Goal: Task Accomplishment & Management: Use online tool/utility

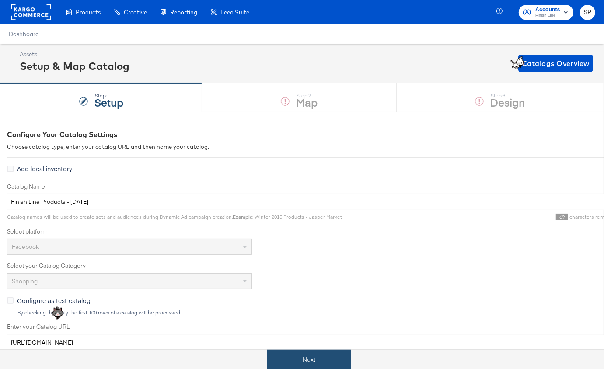
click at [310, 358] on button "Next" at bounding box center [309, 360] width 84 height 20
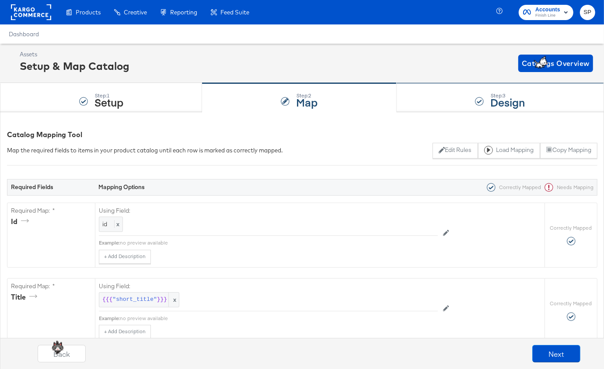
click at [423, 97] on div "Step: 3 Design" at bounding box center [500, 98] width 207 height 29
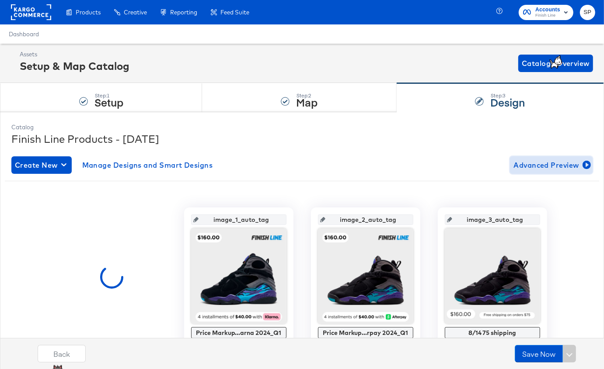
click at [529, 167] on span "Advanced Preview" at bounding box center [551, 165] width 76 height 12
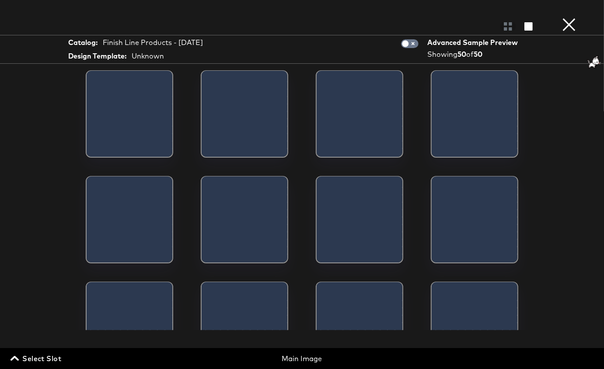
click at [54, 354] on span "Select Slot" at bounding box center [36, 359] width 49 height 12
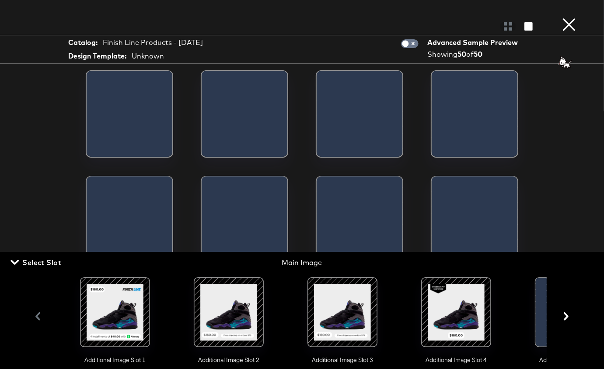
scroll to position [0, 97]
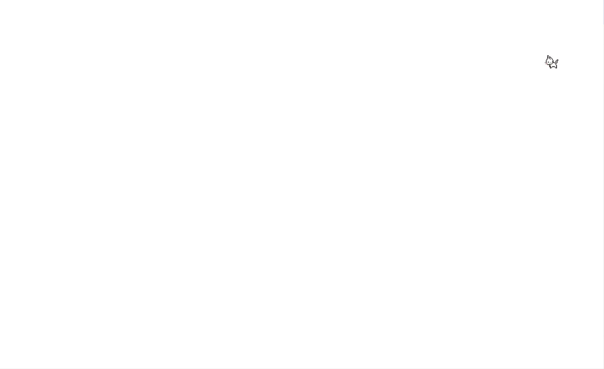
click at [345, 309] on div at bounding box center [302, 184] width 604 height 369
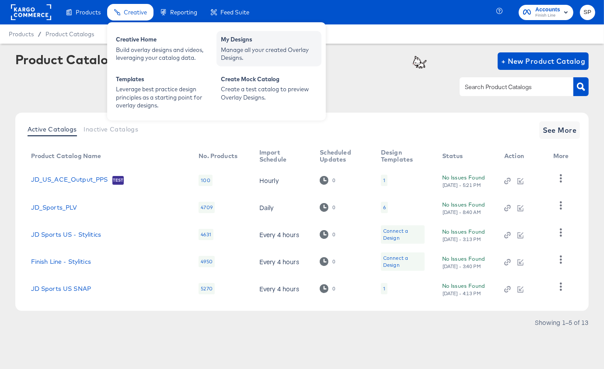
click at [251, 45] on div "My Designs" at bounding box center [269, 40] width 96 height 10
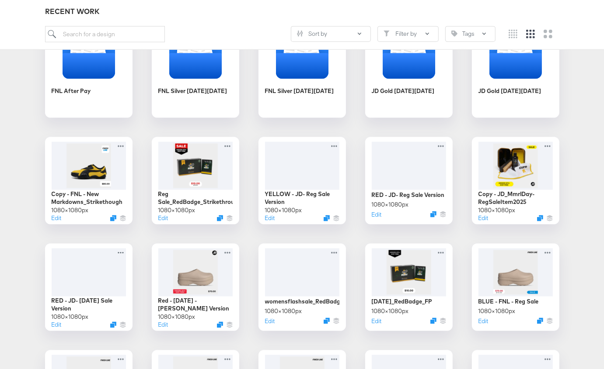
scroll to position [801, 0]
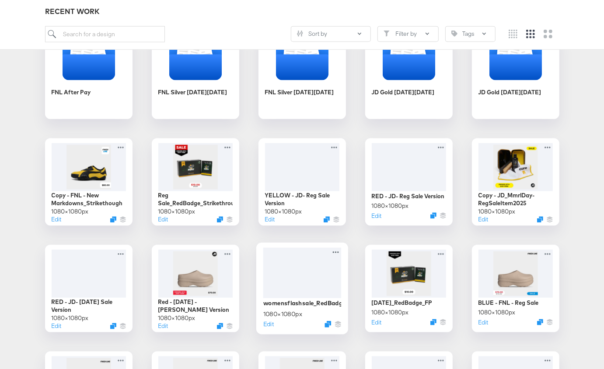
click at [289, 274] on div at bounding box center [302, 273] width 78 height 51
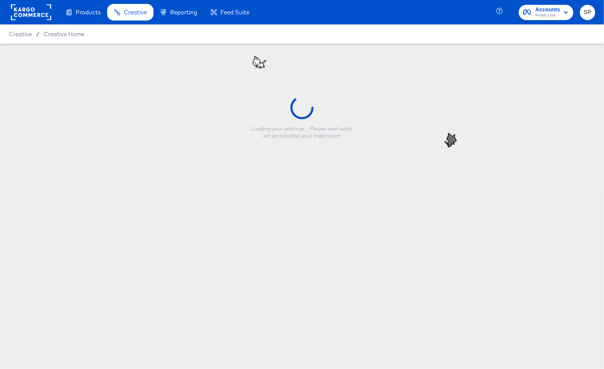
type input "womensflashsale_RedBadge_Strikethrough"
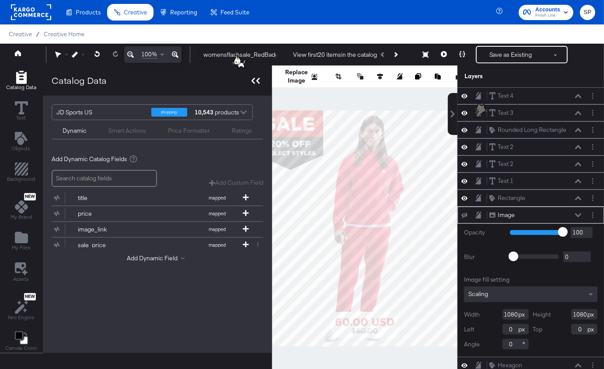
click at [255, 82] on icon at bounding box center [255, 81] width 8 height 6
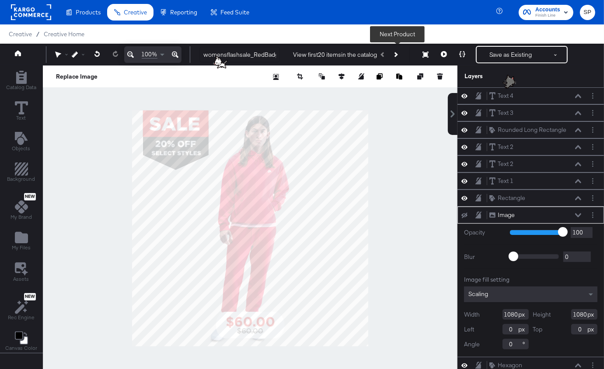
click at [397, 54] on icon "Next Product" at bounding box center [395, 54] width 5 height 5
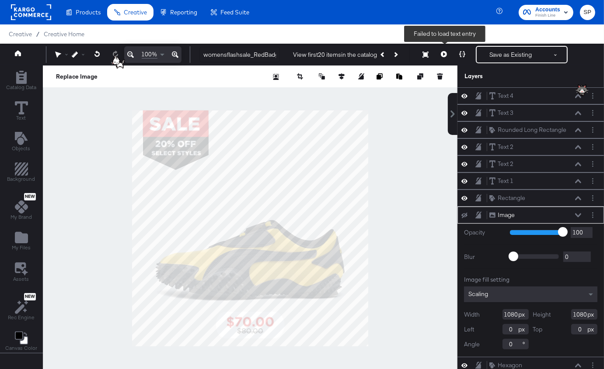
click at [442, 55] on icon at bounding box center [444, 54] width 6 height 6
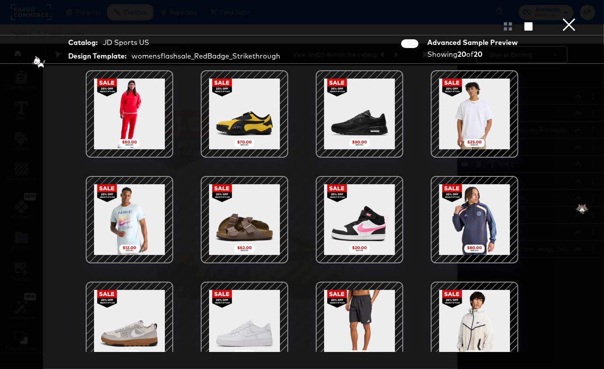
click at [358, 107] on div at bounding box center [359, 114] width 74 height 74
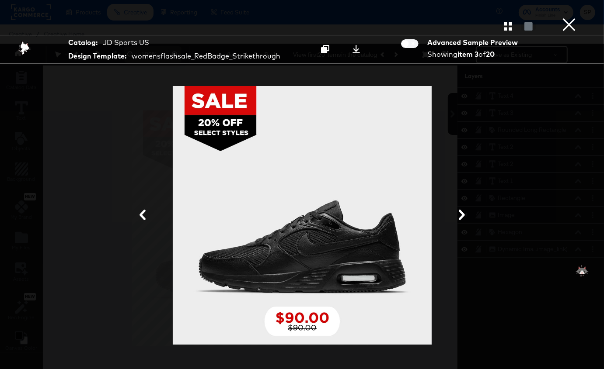
click at [461, 216] on icon at bounding box center [461, 215] width 10 height 10
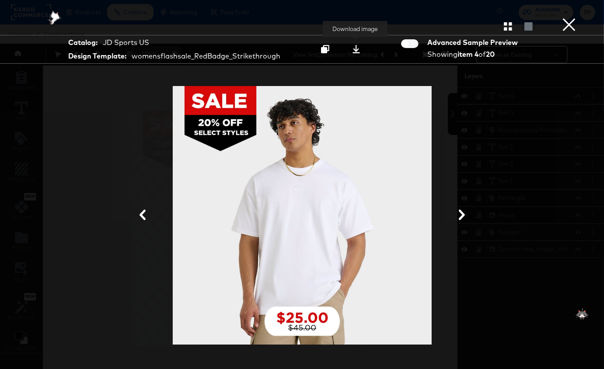
click at [356, 48] on icon at bounding box center [356, 49] width 8 height 8
click at [574, 17] on button "×" at bounding box center [568, 8] width 17 height 17
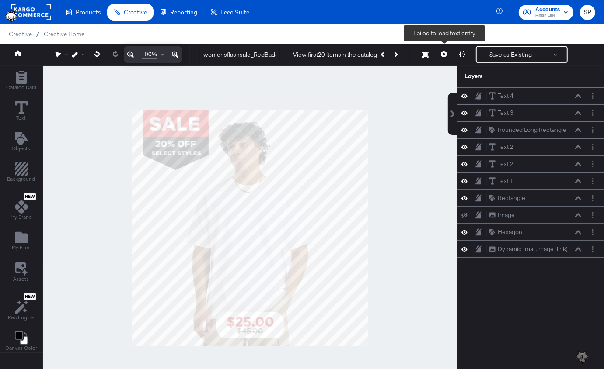
click at [447, 55] on icon at bounding box center [444, 54] width 6 height 6
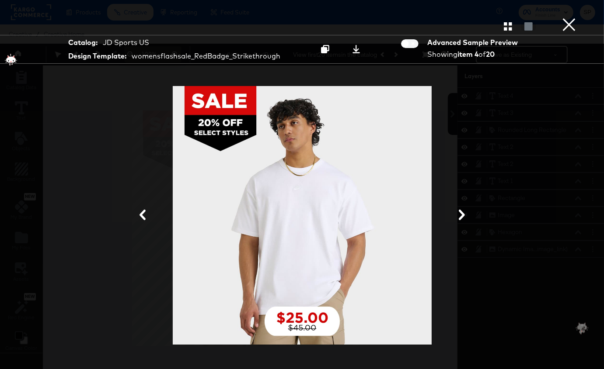
click at [460, 213] on icon at bounding box center [461, 215] width 10 height 10
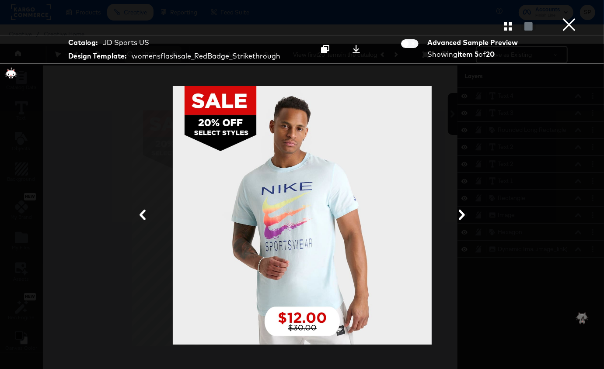
click at [460, 213] on icon at bounding box center [461, 215] width 10 height 10
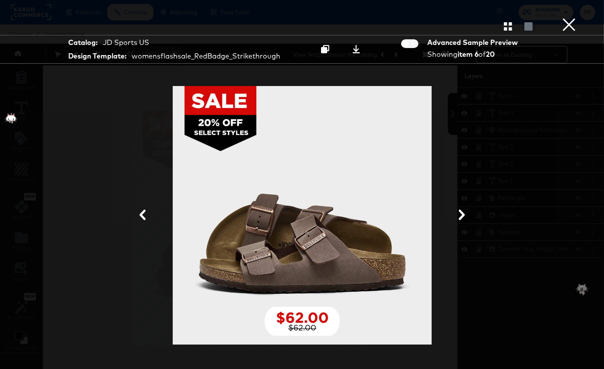
drag, startPoint x: 460, startPoint y: 213, endPoint x: 457, endPoint y: 185, distance: 29.0
click at [457, 180] on div at bounding box center [302, 216] width 516 height 282
click at [463, 218] on icon at bounding box center [461, 215] width 10 height 10
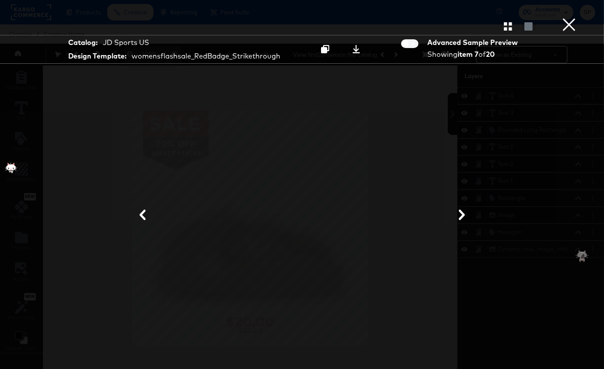
click at [462, 217] on icon at bounding box center [462, 215] width 6 height 10
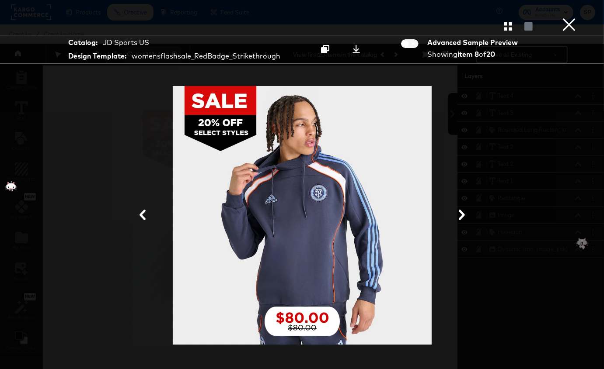
click at [462, 217] on icon at bounding box center [462, 215] width 6 height 10
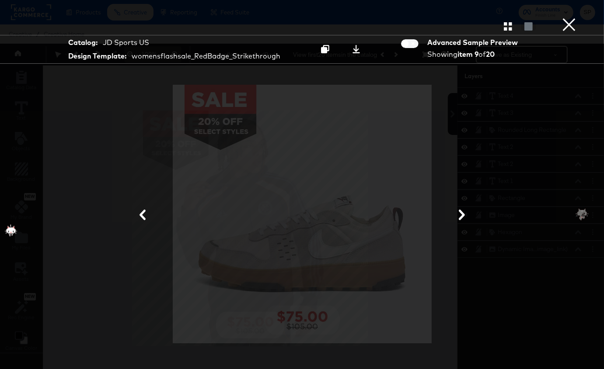
click at [481, 139] on div at bounding box center [302, 216] width 516 height 282
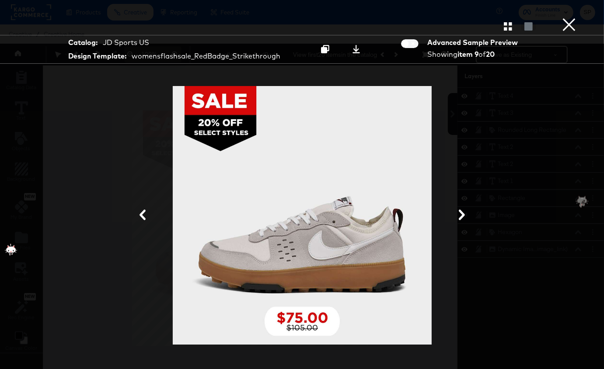
click at [566, 17] on button "×" at bounding box center [568, 8] width 17 height 17
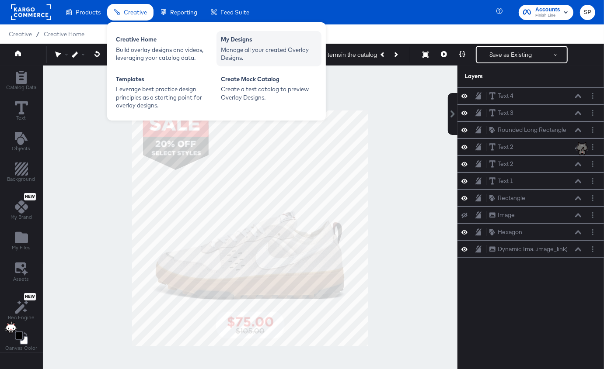
click at [237, 47] on div "Manage all your created Overlay Designs." at bounding box center [269, 54] width 96 height 16
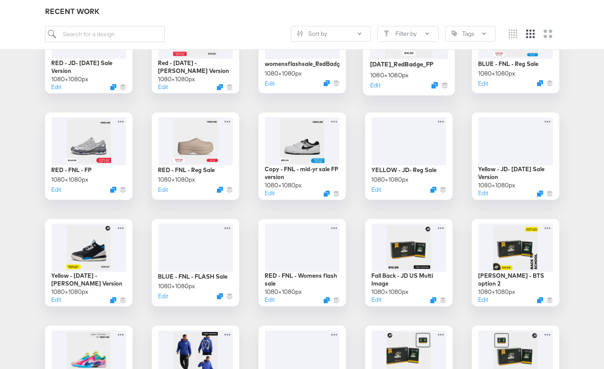
scroll to position [1077, 0]
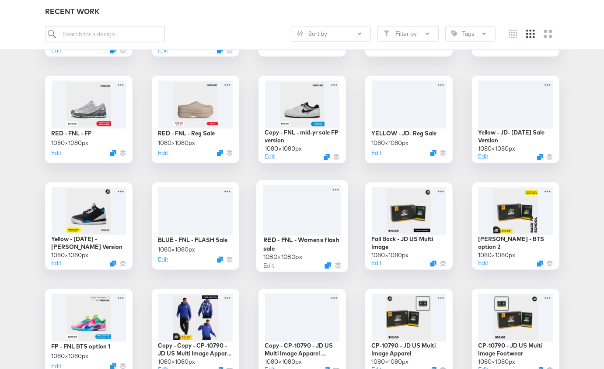
click at [303, 226] on div at bounding box center [302, 210] width 78 height 50
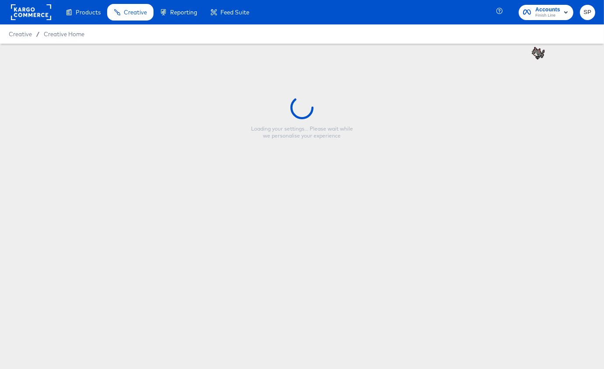
type input "RED - FNL - Womens flash sale"
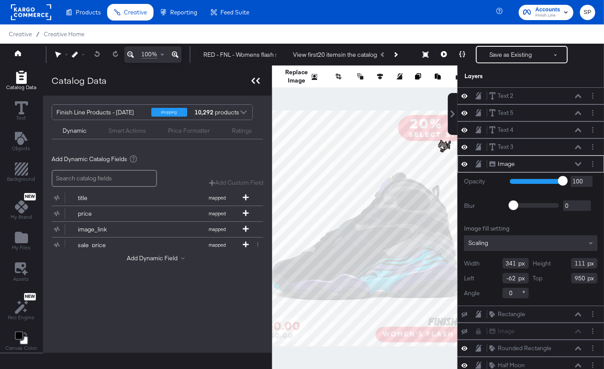
click at [254, 77] on div at bounding box center [255, 80] width 15 height 13
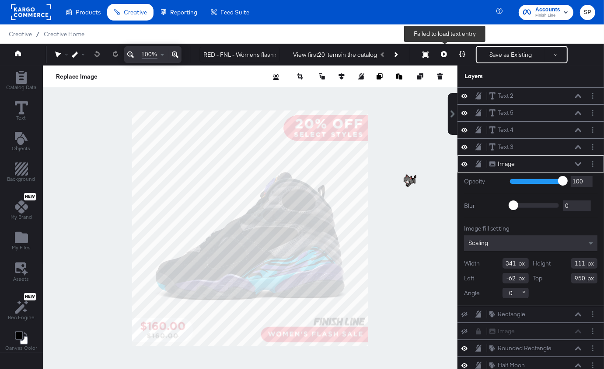
click at [445, 53] on icon at bounding box center [444, 54] width 6 height 6
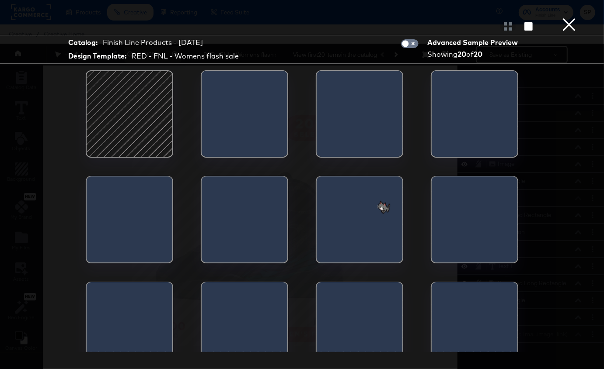
click at [326, 103] on div at bounding box center [360, 117] width 86 height 92
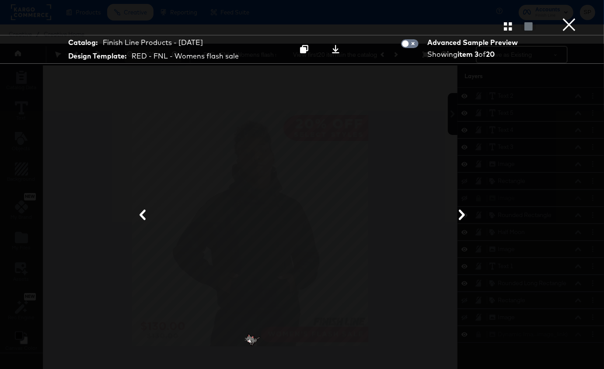
click at [462, 213] on icon at bounding box center [462, 215] width 6 height 10
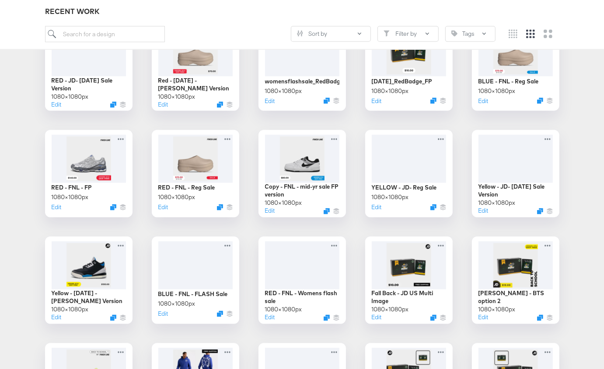
scroll to position [1026, 0]
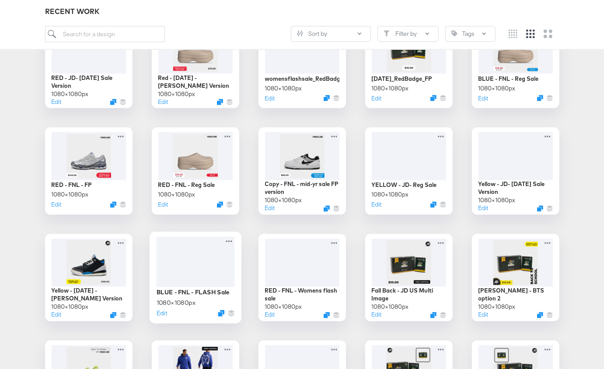
click at [190, 272] on div at bounding box center [195, 262] width 78 height 51
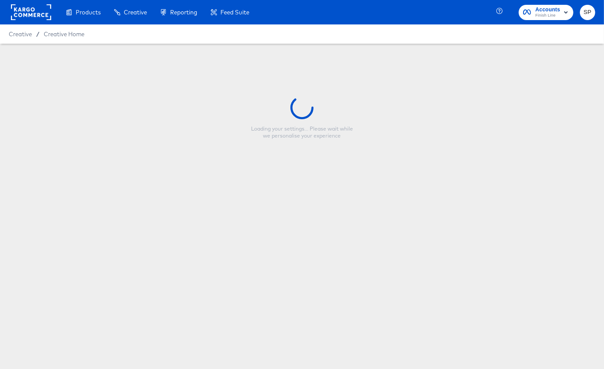
type input "BLUE - FNL - FLASH Sale"
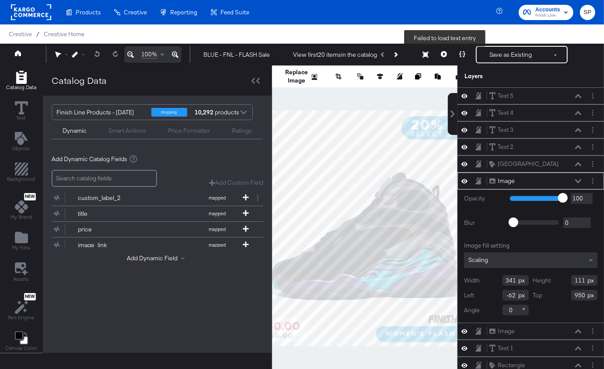
click at [445, 56] on icon at bounding box center [444, 54] width 6 height 6
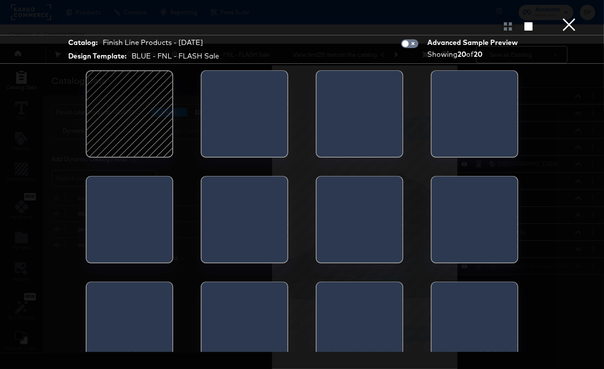
click at [240, 144] on div at bounding box center [245, 117] width 86 height 92
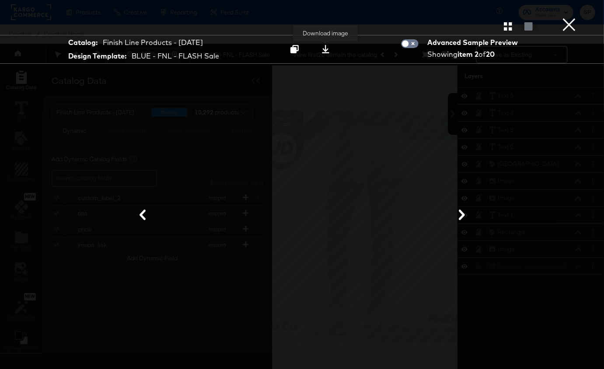
click at [321, 44] on button at bounding box center [326, 50] width 28 height 16
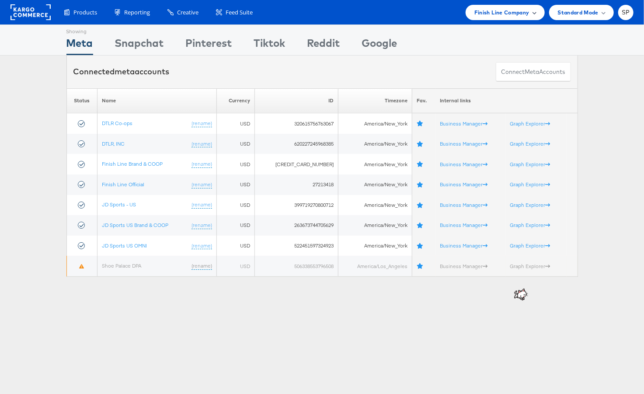
click at [502, 14] on span "Finish Line Company" at bounding box center [501, 12] width 55 height 9
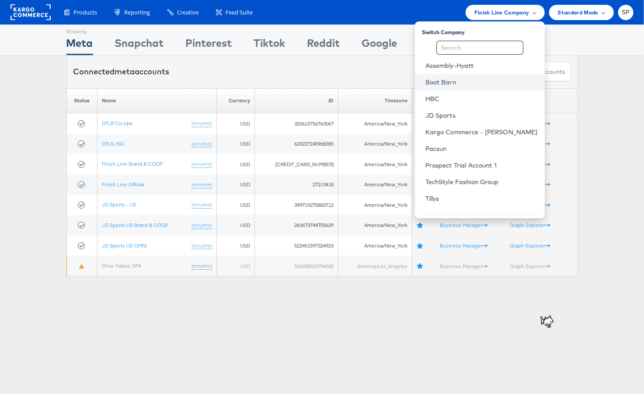
click at [471, 78] on link "Boot Barn" at bounding box center [481, 82] width 112 height 9
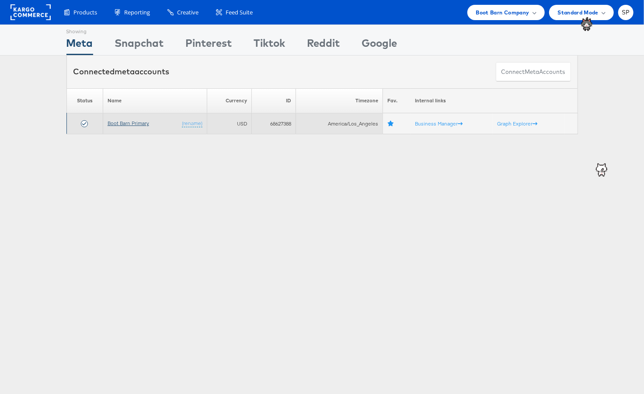
click at [141, 124] on link "Boot Barn Primary" at bounding box center [129, 123] width 42 height 7
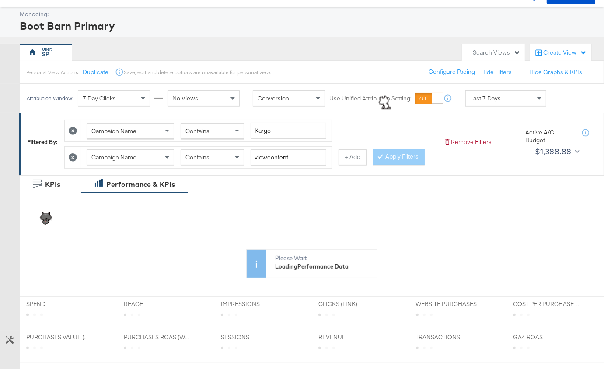
scroll to position [38, 0]
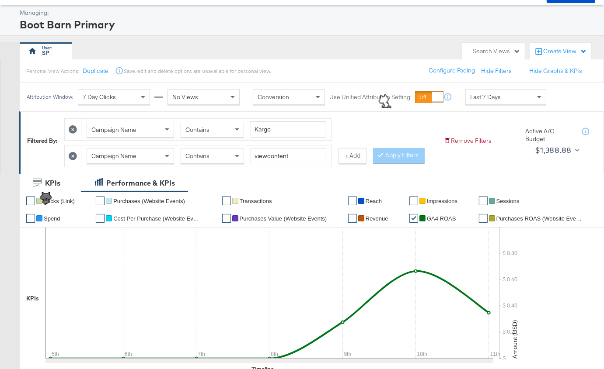
click at [72, 153] on icon at bounding box center [73, 156] width 8 height 8
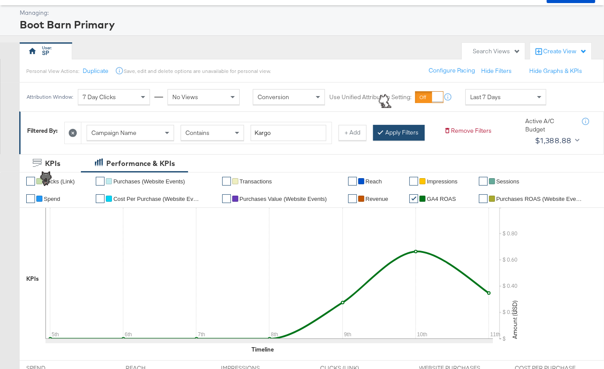
click at [379, 127] on button "Apply Filters" at bounding box center [399, 133] width 52 height 16
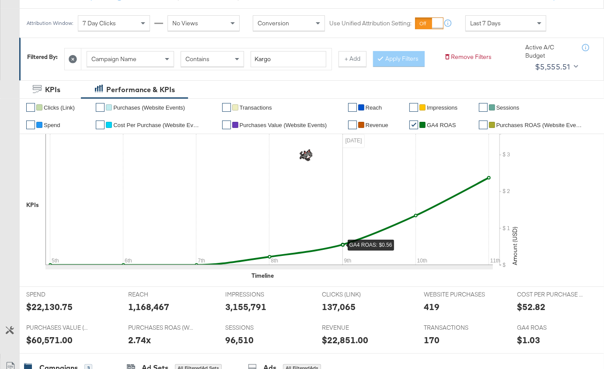
scroll to position [109, 0]
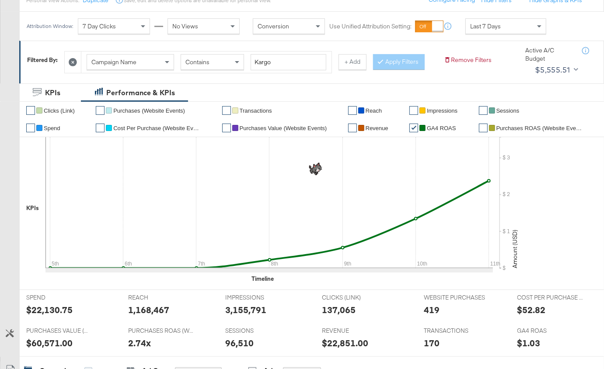
click at [496, 27] on span "Last 7 Days" at bounding box center [485, 26] width 31 height 8
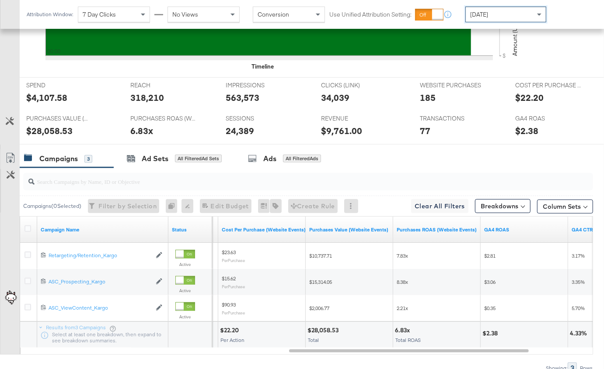
scroll to position [0, 0]
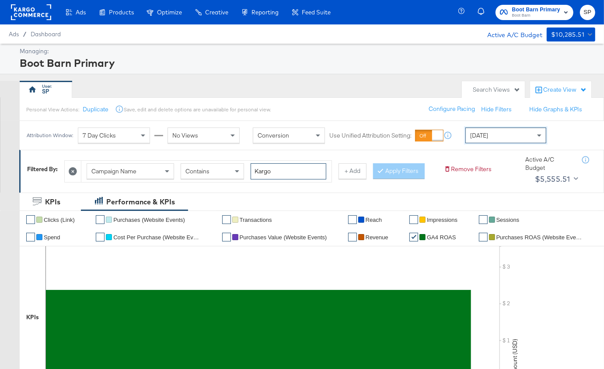
click at [267, 171] on input "Kargo" at bounding box center [289, 172] width 76 height 16
type input "ariat"
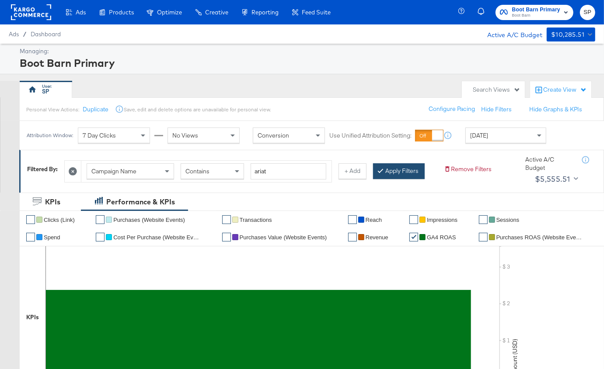
click at [386, 172] on button "Apply Filters" at bounding box center [399, 172] width 52 height 16
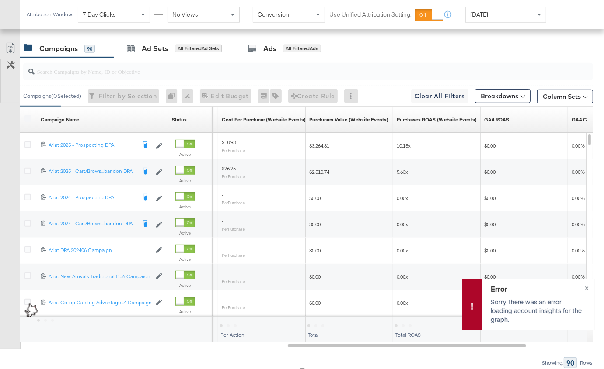
scroll to position [345, 0]
